Goal: Complete application form: Complete application form

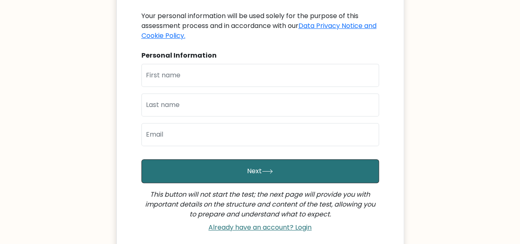
scroll to position [147, 0]
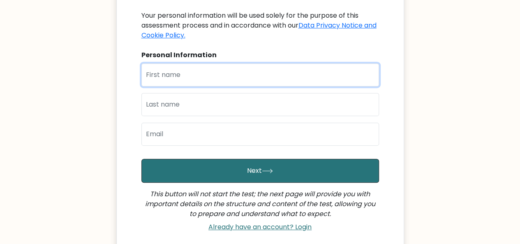
click at [187, 73] on input "text" at bounding box center [259, 74] width 237 height 23
type input "aldan"
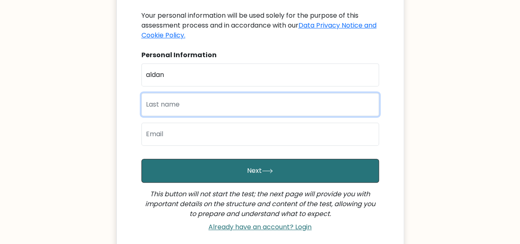
click at [172, 103] on input "text" at bounding box center [259, 104] width 237 height 23
type input "bas"
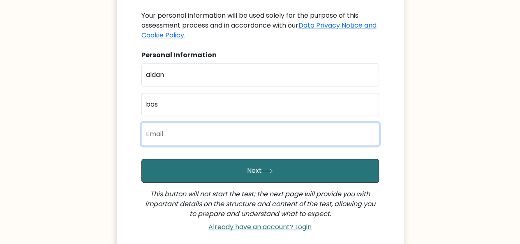
click at [177, 132] on input "email" at bounding box center [259, 133] width 237 height 23
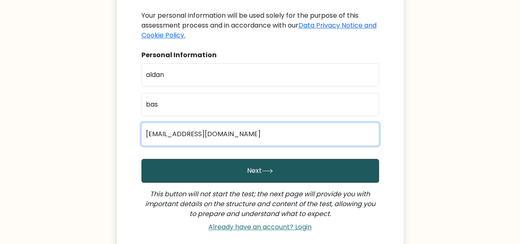
type input "aldnbs993@gmail.com"
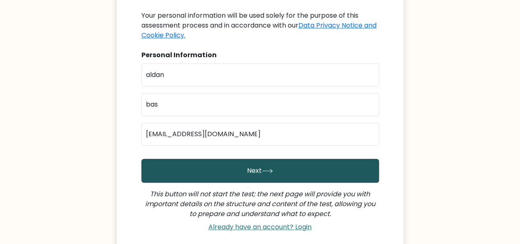
click at [202, 159] on button "Next" at bounding box center [259, 171] width 237 height 24
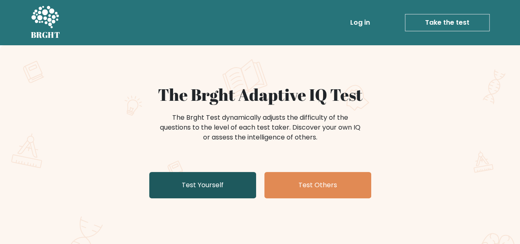
click at [224, 181] on link "Test Yourself" at bounding box center [202, 185] width 107 height 26
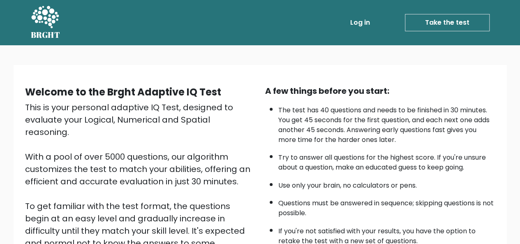
scroll to position [132, 0]
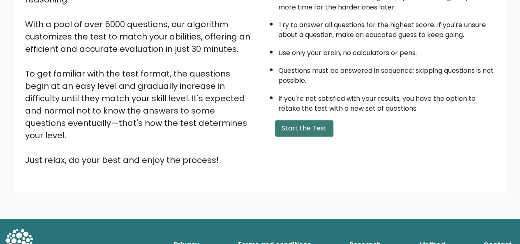
click at [310, 133] on button "Start the Test" at bounding box center [304, 128] width 58 height 16
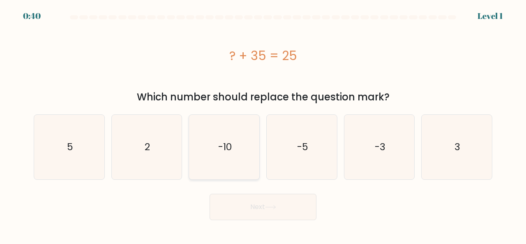
click at [225, 162] on icon "-10" at bounding box center [224, 147] width 64 height 64
click at [263, 124] on input "c. -10" at bounding box center [263, 123] width 0 height 2
radio input "true"
click at [283, 212] on button "Next" at bounding box center [262, 206] width 107 height 26
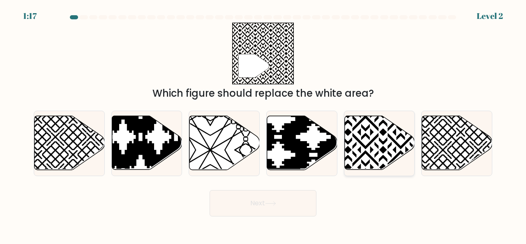
click at [376, 143] on icon at bounding box center [379, 143] width 70 height 54
click at [263, 124] on input "e." at bounding box center [263, 123] width 0 height 2
radio input "true"
click at [290, 211] on button "Next" at bounding box center [262, 203] width 107 height 26
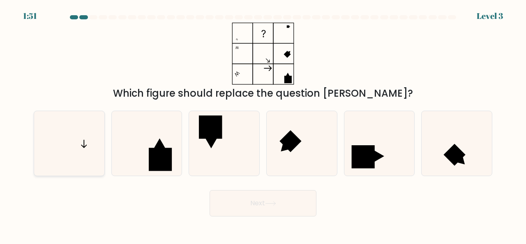
click at [62, 156] on icon at bounding box center [69, 143] width 64 height 64
click at [263, 124] on input "a." at bounding box center [263, 123] width 0 height 2
radio input "true"
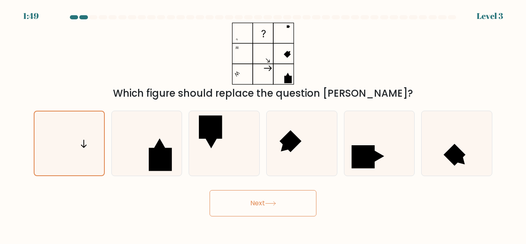
click at [277, 207] on button "Next" at bounding box center [262, 203] width 107 height 26
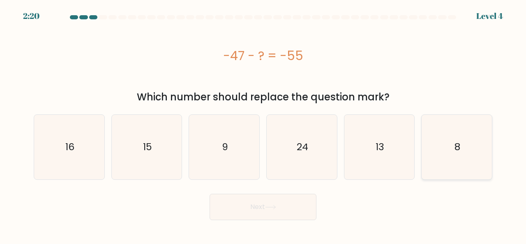
click at [451, 165] on icon "8" at bounding box center [456, 147] width 64 height 64
click at [263, 124] on input "f. 8" at bounding box center [263, 123] width 0 height 2
radio input "true"
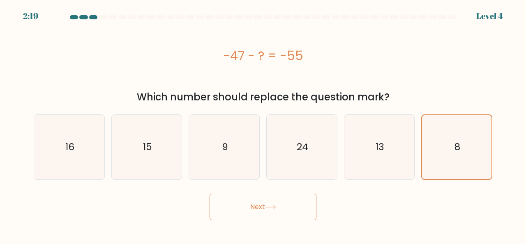
click at [248, 207] on button "Next" at bounding box center [262, 206] width 107 height 26
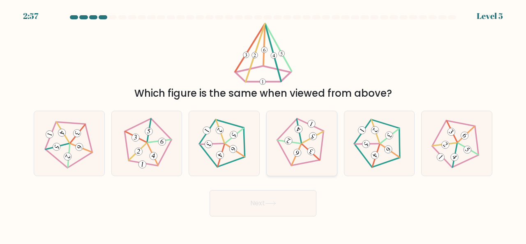
click at [299, 138] on 440 at bounding box center [298, 130] width 21 height 23
click at [263, 124] on input "d." at bounding box center [263, 123] width 0 height 2
radio input "true"
click at [283, 202] on button "Next" at bounding box center [262, 203] width 107 height 26
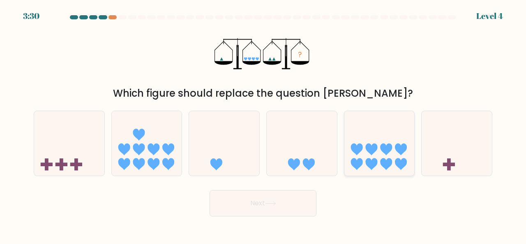
click at [356, 153] on icon at bounding box center [356, 149] width 12 height 12
click at [263, 124] on input "e." at bounding box center [263, 123] width 0 height 2
radio input "true"
click at [285, 200] on button "Next" at bounding box center [262, 203] width 107 height 26
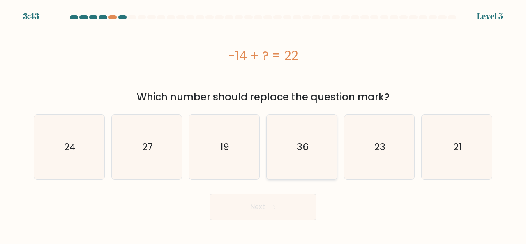
click at [306, 152] on text "36" at bounding box center [302, 147] width 12 height 14
click at [263, 124] on input "d. 36" at bounding box center [263, 123] width 0 height 2
radio input "true"
click at [265, 207] on button "Next" at bounding box center [262, 206] width 107 height 26
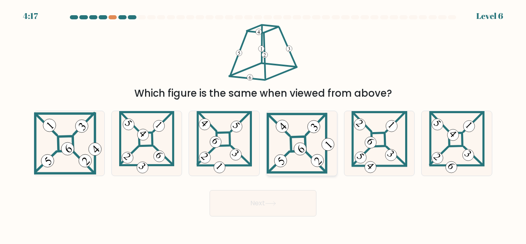
click at [320, 156] on 837 at bounding box center [317, 161] width 18 height 18
click at [263, 124] on input "d." at bounding box center [263, 123] width 0 height 2
radio input "true"
click at [278, 206] on button "Next" at bounding box center [262, 203] width 107 height 26
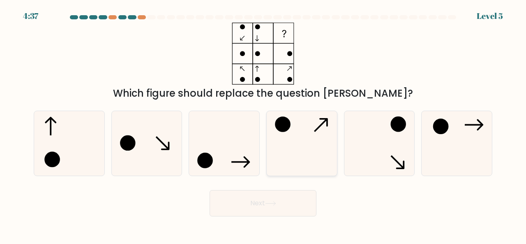
click at [292, 133] on icon at bounding box center [301, 143] width 64 height 64
click at [263, 124] on input "d." at bounding box center [263, 123] width 0 height 2
radio input "true"
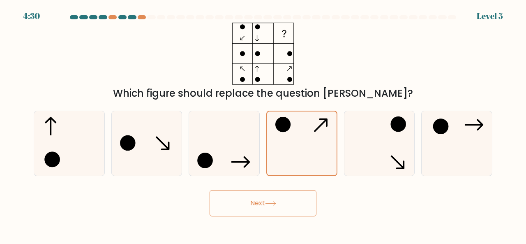
click at [271, 212] on button "Next" at bounding box center [262, 203] width 107 height 26
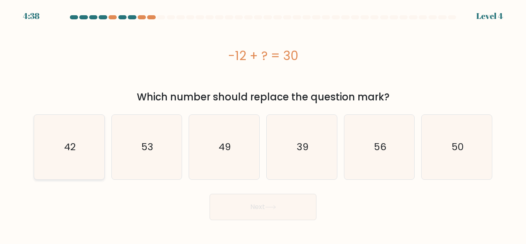
click at [67, 170] on icon "42" at bounding box center [69, 147] width 64 height 64
click at [263, 124] on input "a. 42" at bounding box center [263, 123] width 0 height 2
radio input "true"
click at [268, 216] on button "Next" at bounding box center [262, 206] width 107 height 26
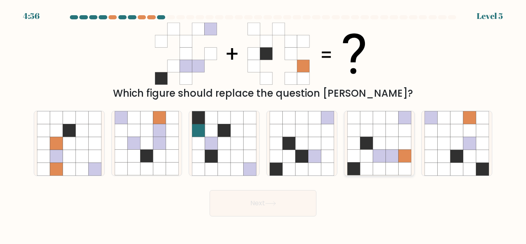
click at [383, 142] on icon at bounding box center [379, 143] width 13 height 13
click at [263, 124] on input "e." at bounding box center [263, 123] width 0 height 2
radio input "true"
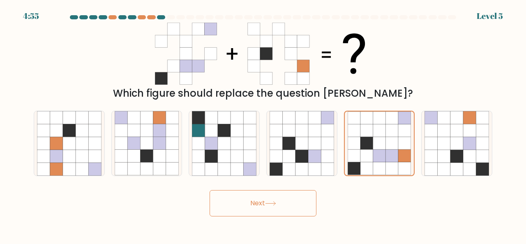
click at [275, 212] on button "Next" at bounding box center [262, 203] width 107 height 26
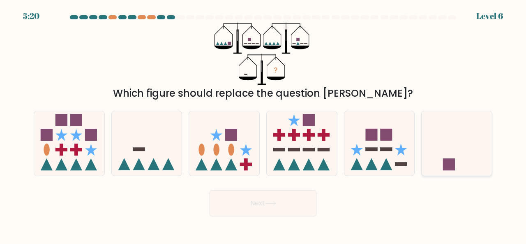
click at [446, 140] on icon at bounding box center [456, 143] width 70 height 58
click at [263, 124] on input "f." at bounding box center [263, 123] width 0 height 2
radio input "true"
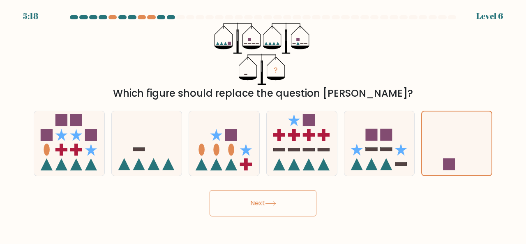
click at [282, 199] on button "Next" at bounding box center [262, 203] width 107 height 26
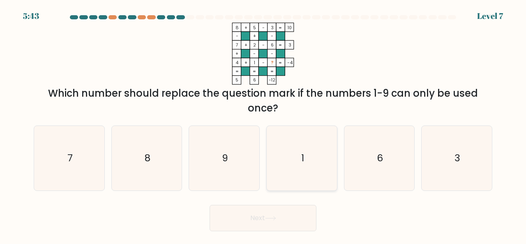
click at [285, 155] on icon "1" at bounding box center [301, 158] width 64 height 64
click at [263, 124] on input "d. 1" at bounding box center [263, 123] width 0 height 2
radio input "true"
click at [267, 226] on button "Next" at bounding box center [262, 218] width 107 height 26
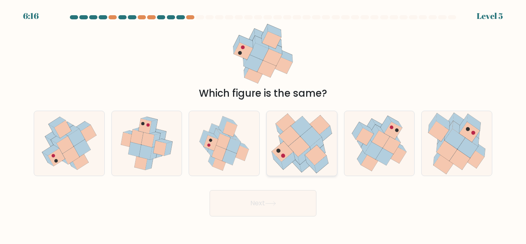
click at [291, 133] on icon at bounding box center [288, 136] width 21 height 20
click at [263, 124] on input "d." at bounding box center [263, 123] width 0 height 2
radio input "true"
click at [264, 205] on button "Next" at bounding box center [262, 203] width 107 height 26
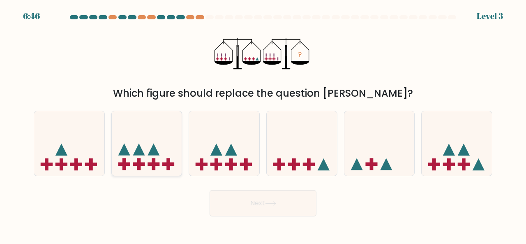
click at [172, 170] on icon at bounding box center [147, 143] width 70 height 58
click at [263, 124] on input "b." at bounding box center [263, 123] width 0 height 2
radio input "true"
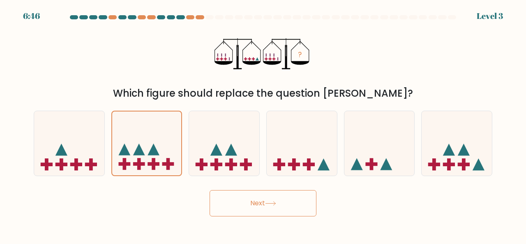
click at [229, 192] on button "Next" at bounding box center [262, 203] width 107 height 26
